Goal: Navigation & Orientation: Find specific page/section

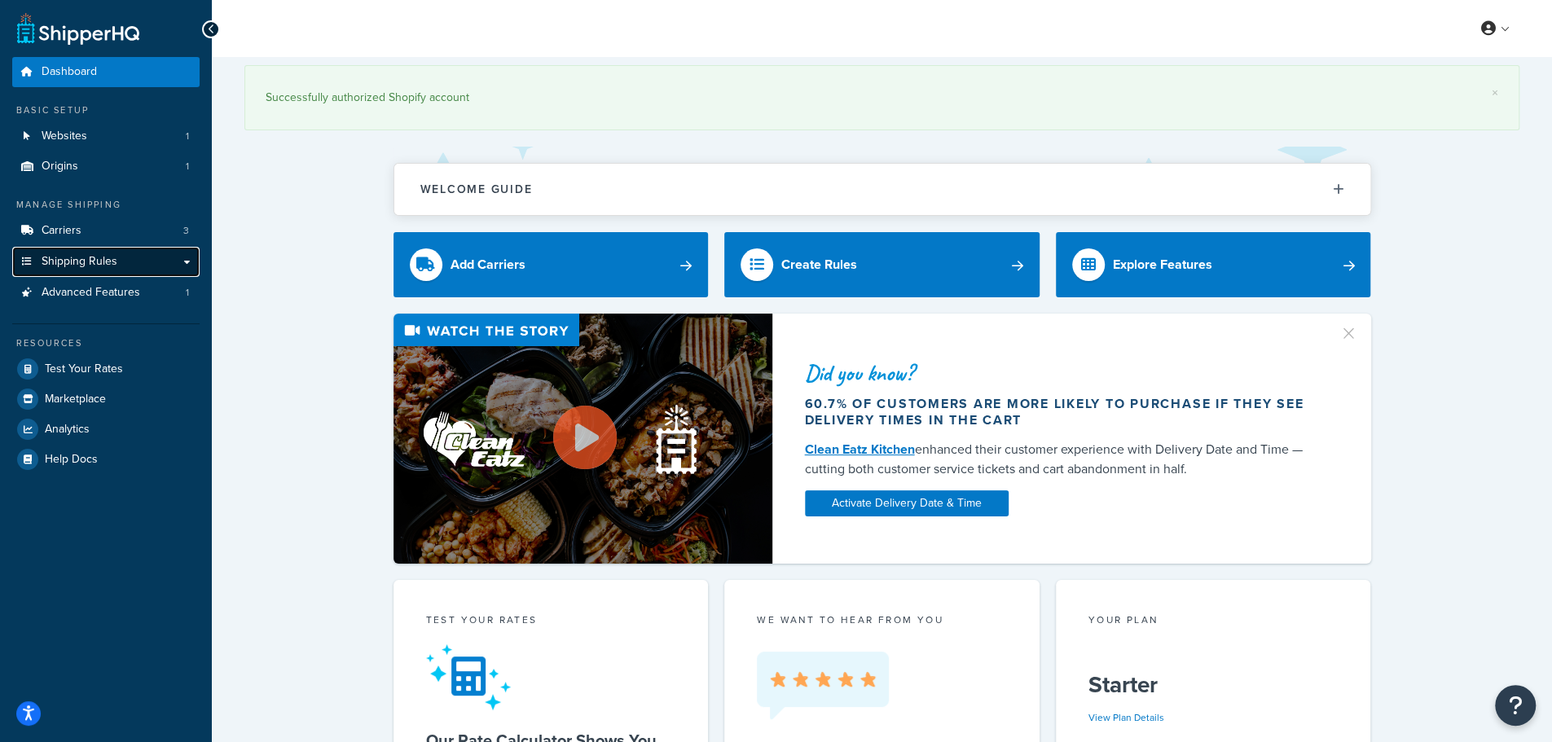
click at [84, 266] on span "Shipping Rules" at bounding box center [80, 262] width 76 height 14
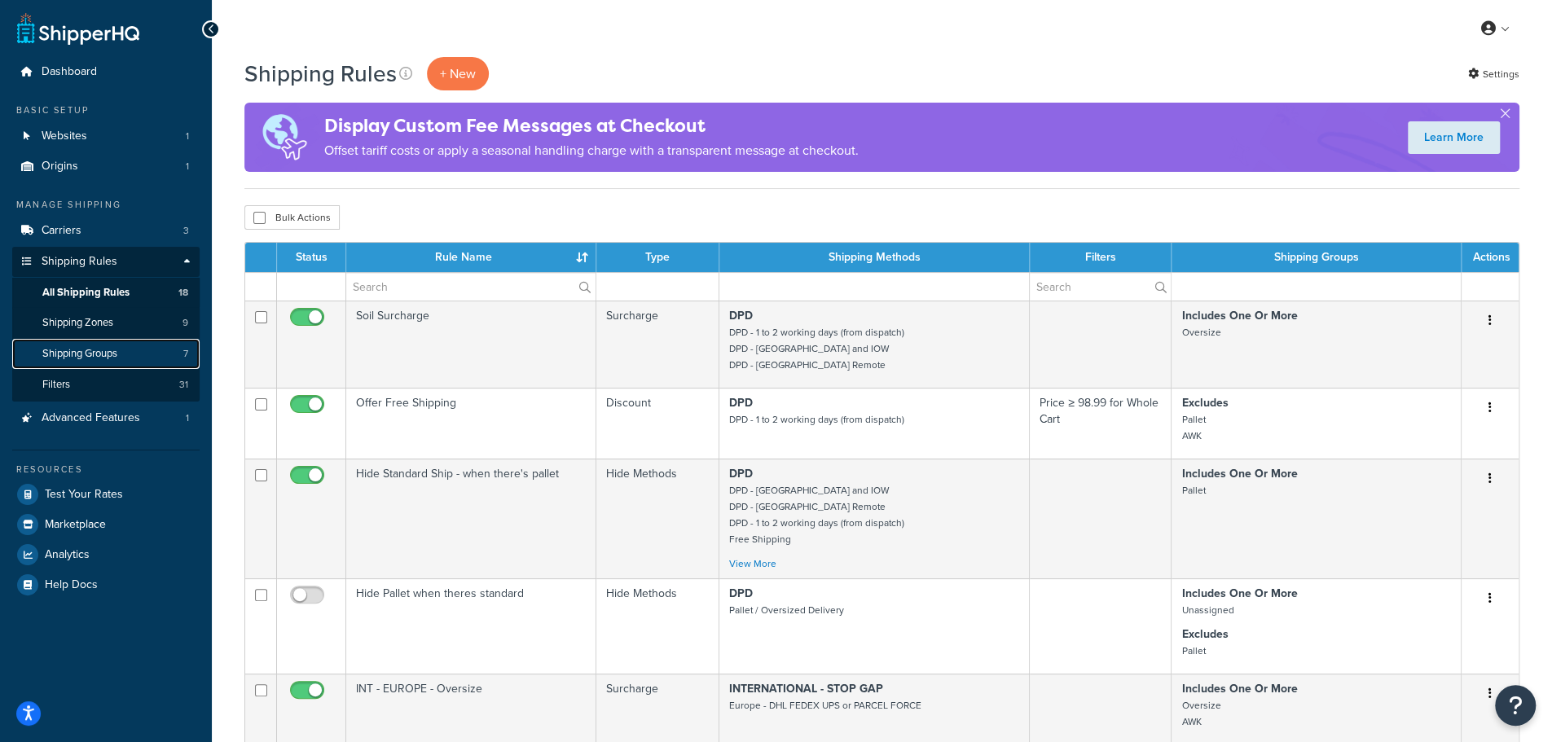
click at [92, 346] on link "Shipping Groups 7" at bounding box center [105, 354] width 187 height 30
